Goal: Ask a question

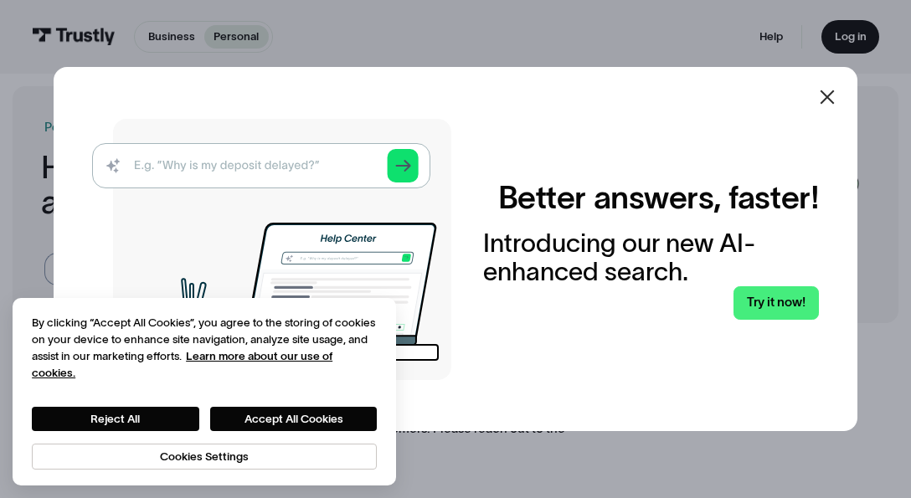
click at [824, 89] on icon at bounding box center [827, 97] width 20 height 20
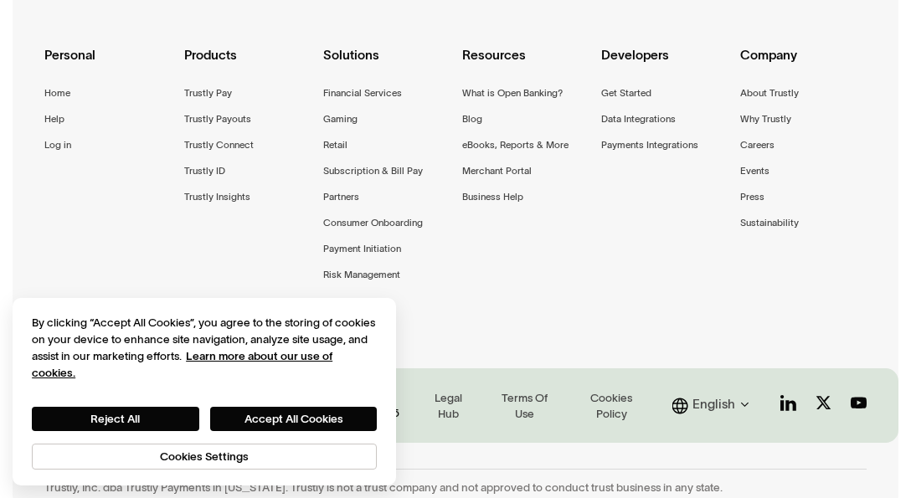
scroll to position [1371, 0]
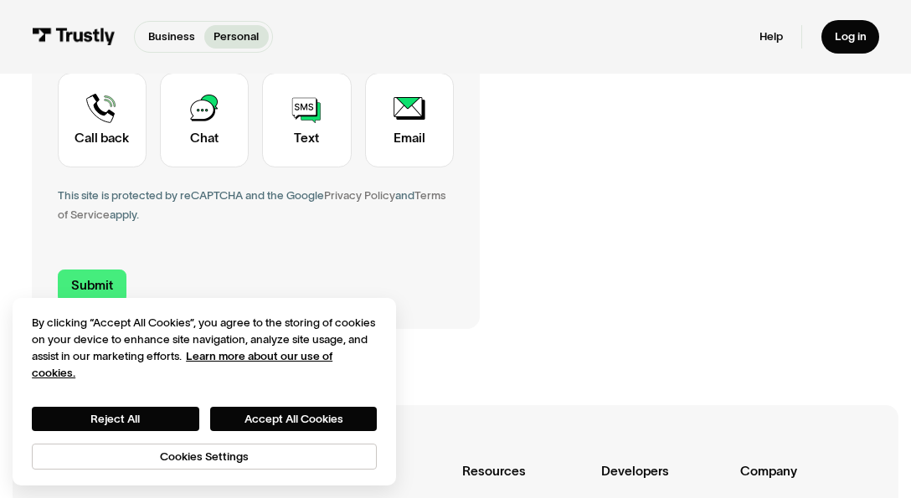
scroll to position [636, 0]
